Goal: Task Accomplishment & Management: Complete application form

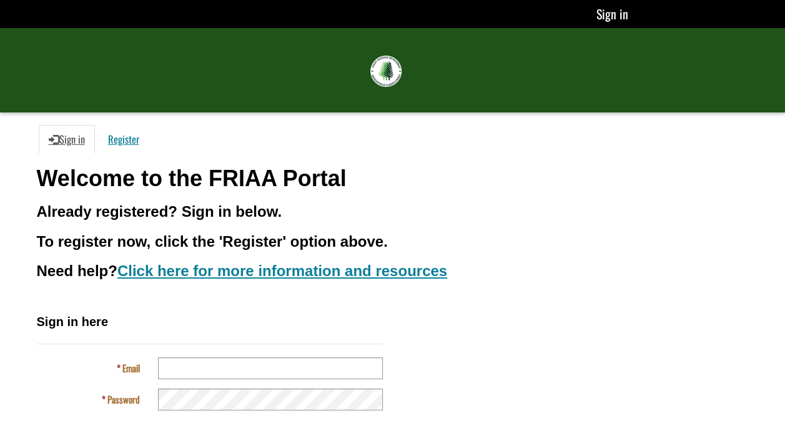
scroll to position [101, 0]
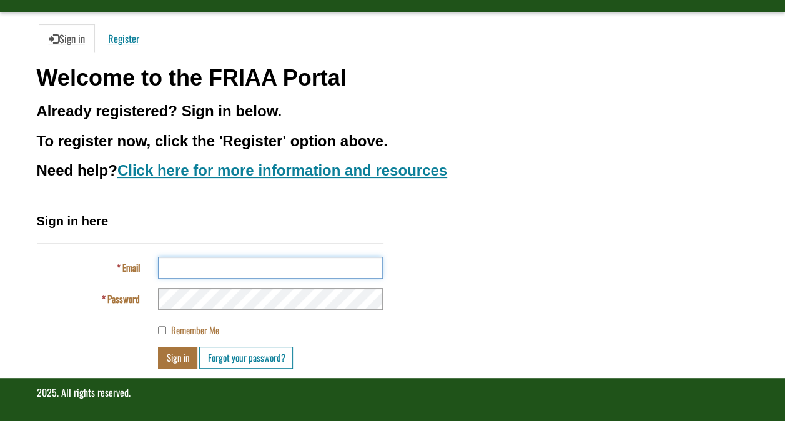
click at [281, 277] on input "Email" at bounding box center [270, 268] width 225 height 22
click at [279, 264] on input "Email" at bounding box center [270, 268] width 225 height 22
type input "**********"
click at [158, 347] on button "Sign in" at bounding box center [177, 358] width 39 height 22
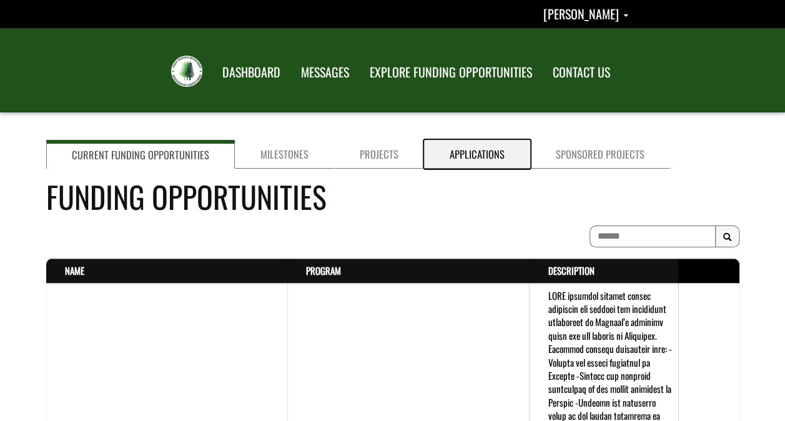
click at [460, 147] on link "Applications" at bounding box center [477, 154] width 106 height 29
